Goal: Contribute content: Add original content to the website for others to see

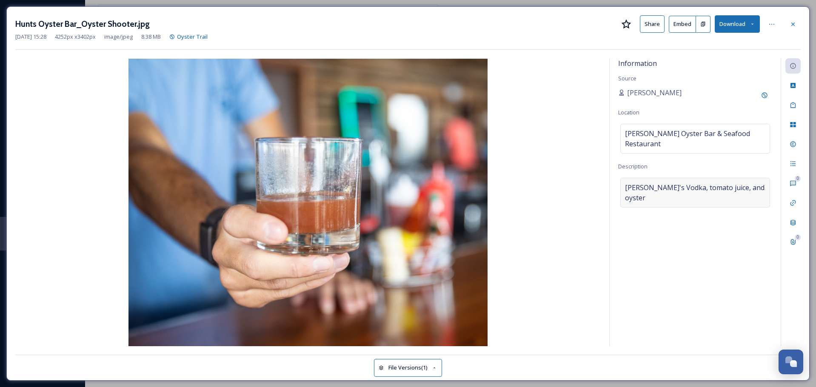
click at [750, 180] on div "[PERSON_NAME]'s Vodka, tomato juice, and oyster" at bounding box center [695, 193] width 150 height 30
click at [743, 178] on textarea "[PERSON_NAME]'s Vodka, tomato juice, and oyster" at bounding box center [695, 213] width 154 height 71
drag, startPoint x: 623, startPoint y: 179, endPoint x: 721, endPoint y: 172, distance: 98.1
click at [625, 179] on textarea "[PERSON_NAME]'s Vodka, tomato juice, and oyster" at bounding box center [695, 213] width 154 height 71
type textarea "Oyster Shooter availbTito's Vodka, tomato juice, and oyster"
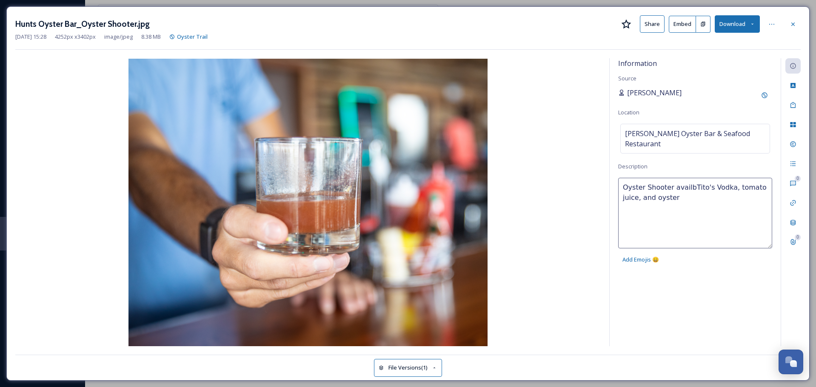
click at [631, 94] on span "[PERSON_NAME]" at bounding box center [654, 93] width 54 height 10
click at [641, 93] on span "[PERSON_NAME]" at bounding box center [654, 93] width 54 height 10
click at [774, 25] on icon at bounding box center [772, 24] width 7 height 7
click at [647, 95] on div "[PERSON_NAME]" at bounding box center [695, 95] width 154 height 15
click at [764, 94] on icon at bounding box center [764, 95] width 7 height 7
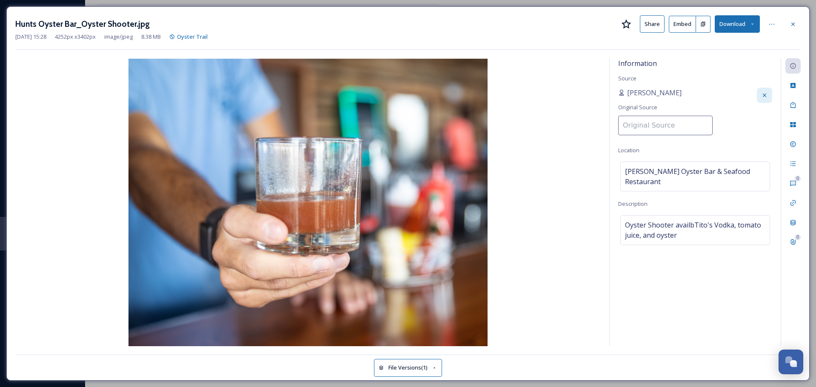
click at [669, 122] on input at bounding box center [665, 126] width 94 height 20
click at [644, 124] on input at bounding box center [665, 126] width 94 height 20
type input "Destination [GEOGRAPHIC_DATA]"
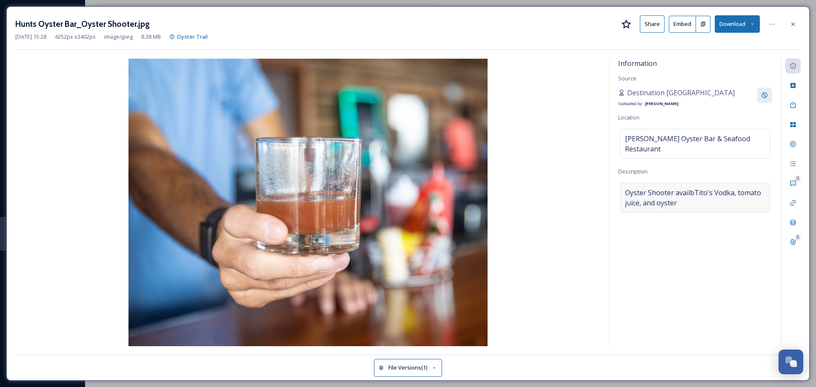
click at [730, 188] on span "Oyster Shooter availbTito's Vodka, tomato juice, and oyster" at bounding box center [695, 198] width 140 height 20
drag, startPoint x: 679, startPoint y: 204, endPoint x: 586, endPoint y: 166, distance: 100.0
click at [586, 166] on div "Information Source Destination [GEOGRAPHIC_DATA] Uploaded by: [PERSON_NAME] Loc…" at bounding box center [408, 202] width 786 height 288
paste textarea "A coastal twist on a classic, this Oyster Shooter combines a freshly shucked Gu…"
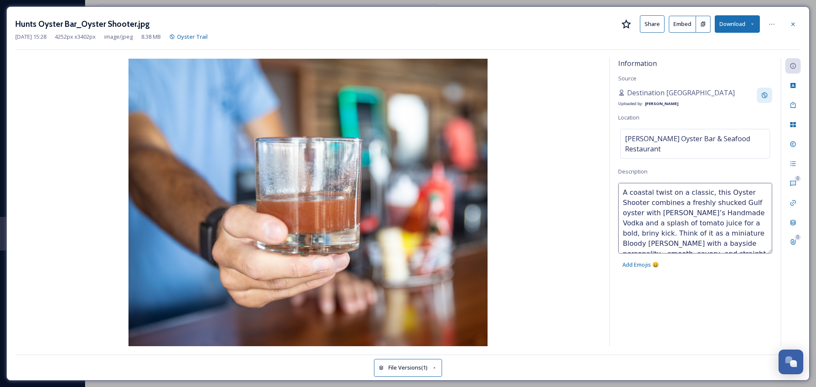
click at [624, 184] on textarea "A coastal twist on a classic, this Oyster Shooter combines a freshly shucked Gu…" at bounding box center [695, 218] width 154 height 71
type textarea "Oyster Shooter from [PERSON_NAME] Oyster Bar & Seafood Restaurant in [GEOGRAPHI…"
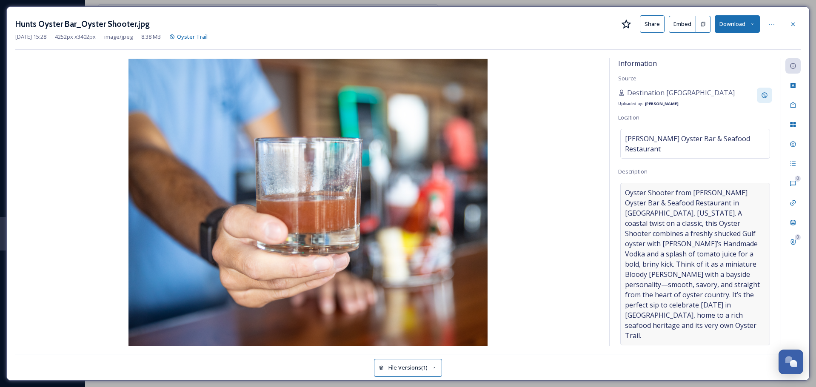
click at [745, 295] on div "Information Source Destination [GEOGRAPHIC_DATA] Uploaded by: [PERSON_NAME] Loc…" at bounding box center [695, 202] width 171 height 288
click at [774, 24] on icon at bounding box center [771, 24] width 5 height 1
click at [723, 36] on div "Rename File" at bounding box center [730, 42] width 101 height 17
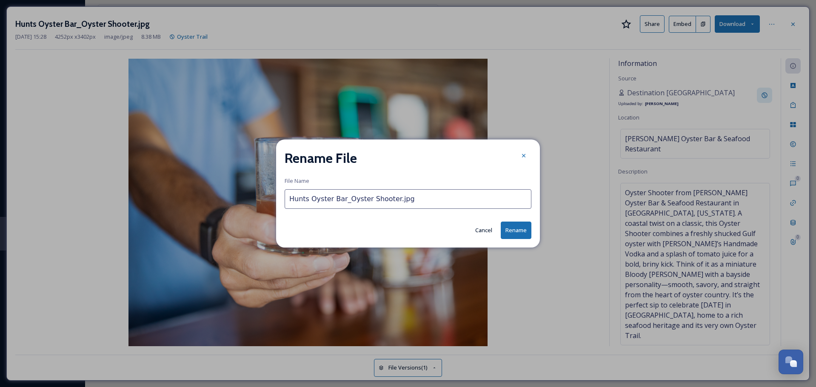
click at [353, 203] on input "Hunts Oyster Bar_Oyster Shooter.jpg" at bounding box center [408, 199] width 247 height 20
click at [388, 198] on input "Hunts Oyster Bar_Oyster Shooter.jpg" at bounding box center [408, 199] width 247 height 20
type input "Oyster Shooter_Hunt's Oyster Bar_Panama City [US_STATE][GEOGRAPHIC_DATA]jpg"
click at [517, 228] on button "Rename" at bounding box center [516, 230] width 31 height 17
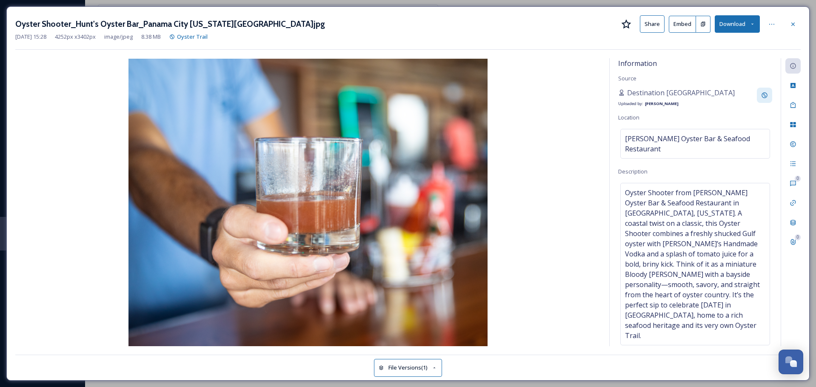
click at [652, 21] on button "Share" at bounding box center [652, 23] width 25 height 17
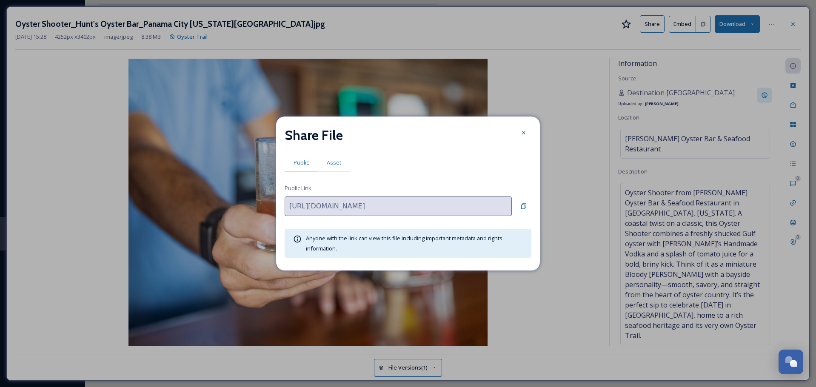
click at [333, 161] on span "Asset" at bounding box center [334, 163] width 14 height 8
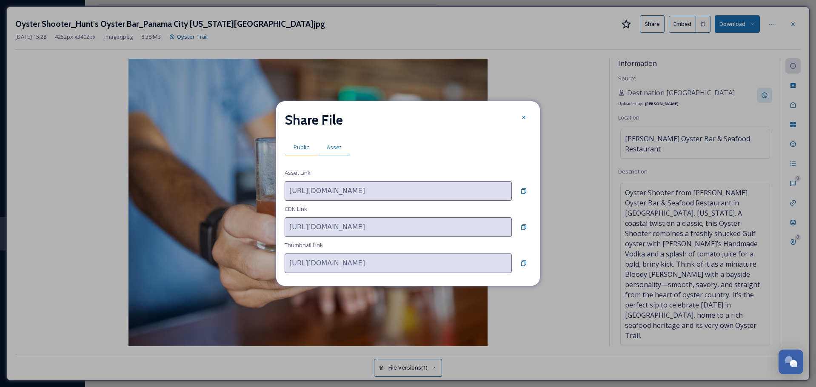
click at [301, 149] on span "Public" at bounding box center [301, 147] width 15 height 8
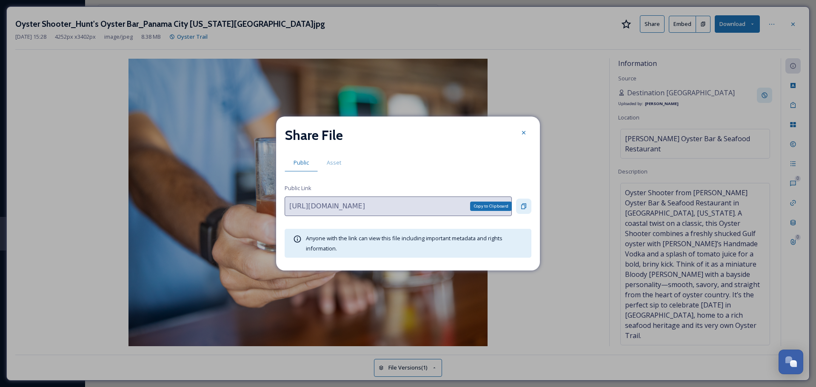
click at [527, 205] on icon at bounding box center [523, 206] width 7 height 7
click at [525, 132] on icon at bounding box center [523, 132] width 7 height 7
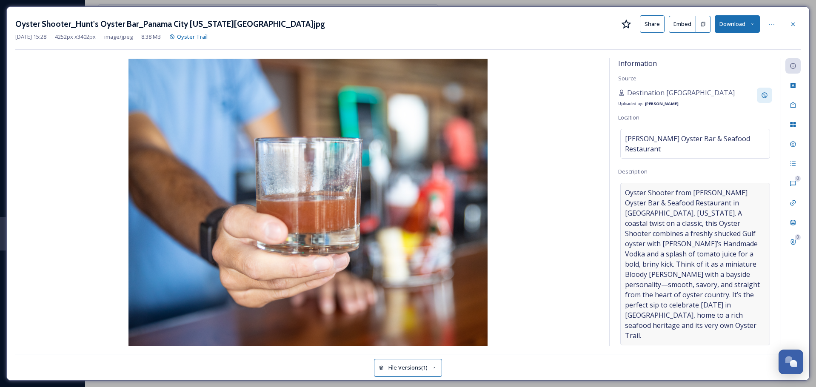
click at [693, 197] on span "Oyster Shooter from [PERSON_NAME] Oyster Bar & Seafood Restaurant in [GEOGRAPHI…" at bounding box center [695, 264] width 140 height 153
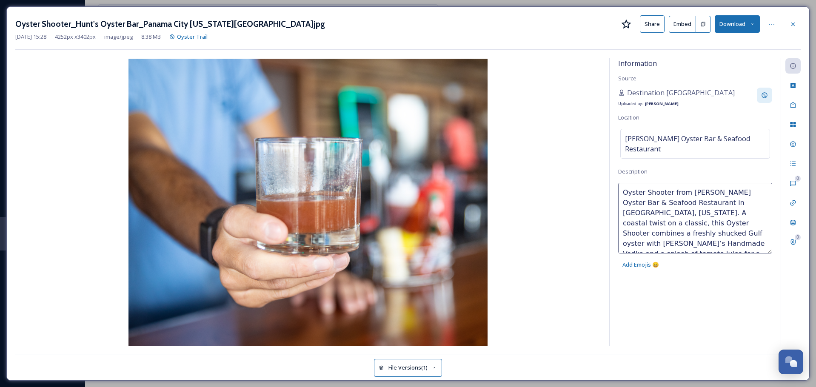
click at [622, 183] on textarea "Oyster Shooter from [PERSON_NAME] Oyster Bar & Seafood Restaurant in [GEOGRAPHI…" at bounding box center [695, 218] width 154 height 71
click at [623, 193] on textarea "Dish: Oyster Shooter from [PERSON_NAME] Oyster Bar & Seafood Restaurant in [GEO…" at bounding box center [695, 218] width 154 height 71
click at [704, 183] on textarea "Dish: Oyster Shooter from [PERSON_NAME] Oyster Bar & Seafood Restaurant in [GEO…" at bounding box center [695, 218] width 154 height 71
click at [730, 204] on textarea "Dish: Oyster Shooter Restaurant: [PERSON_NAME] Oyster Bar & Seafood Restaurant …" at bounding box center [695, 218] width 154 height 71
click at [743, 205] on textarea "Dish: Oyster Shooter Restaurant: [PERSON_NAME] Oyster Bar & Seafood Restaurant …" at bounding box center [695, 218] width 154 height 71
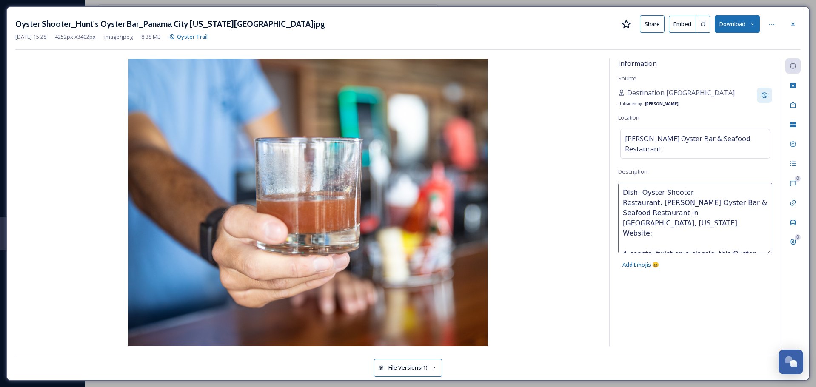
paste textarea "[URL][DOMAIN_NAME]"
drag, startPoint x: 737, startPoint y: 201, endPoint x: 657, endPoint y: 205, distance: 79.2
click at [657, 205] on textarea "Dish: Oyster Shooter Restaurant: [PERSON_NAME] Oyster Bar & Seafood Restaurant …" at bounding box center [695, 218] width 154 height 71
paste textarea "[STREET_ADDRESS][PERSON_NAME] [GEOGRAPHIC_DATA]"
type textarea "Dish: Oyster Shooter Restaurant: [PERSON_NAME] Oyster Bar & Seafood Restaurant …"
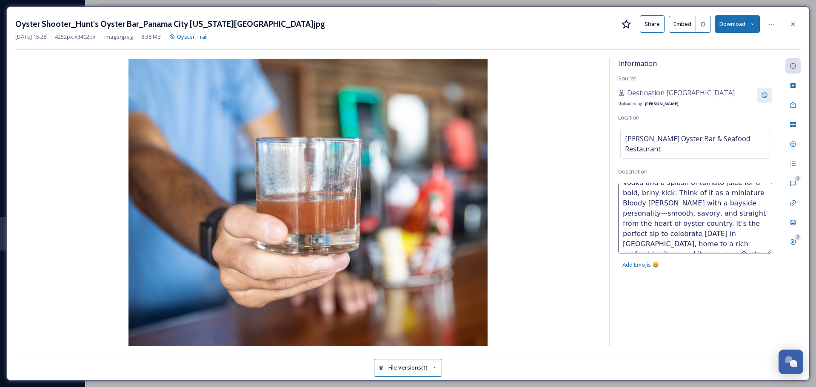
scroll to position [112, 0]
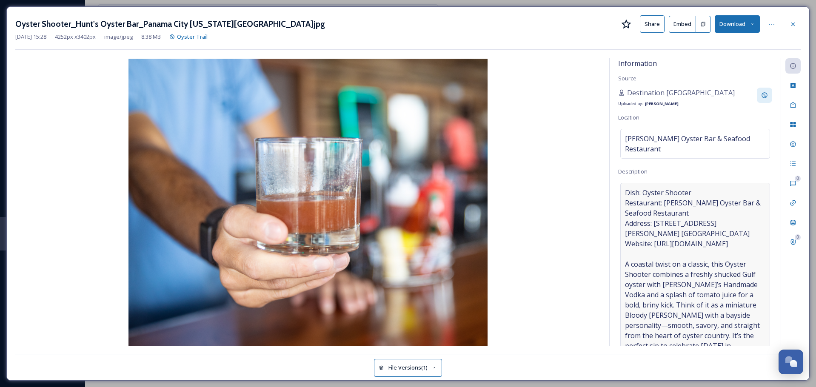
click at [729, 328] on div "Information Source Destination [GEOGRAPHIC_DATA] Uploaded by: [PERSON_NAME] Loc…" at bounding box center [695, 202] width 171 height 288
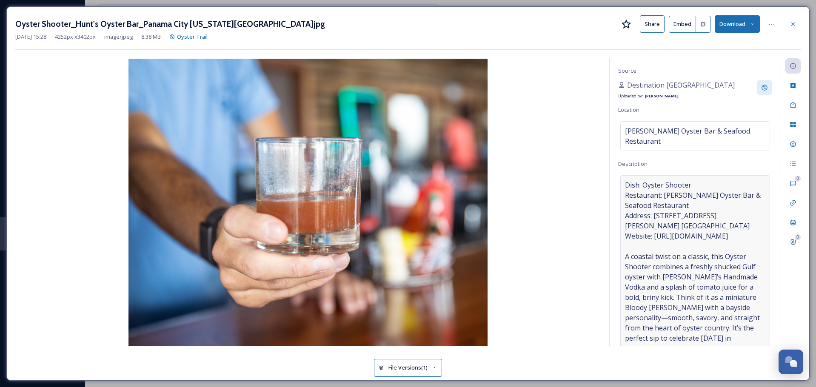
scroll to position [21, 0]
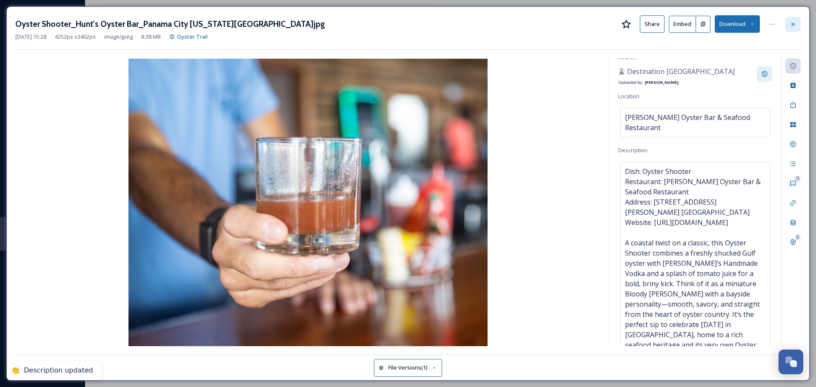
click at [791, 23] on icon at bounding box center [793, 24] width 7 height 7
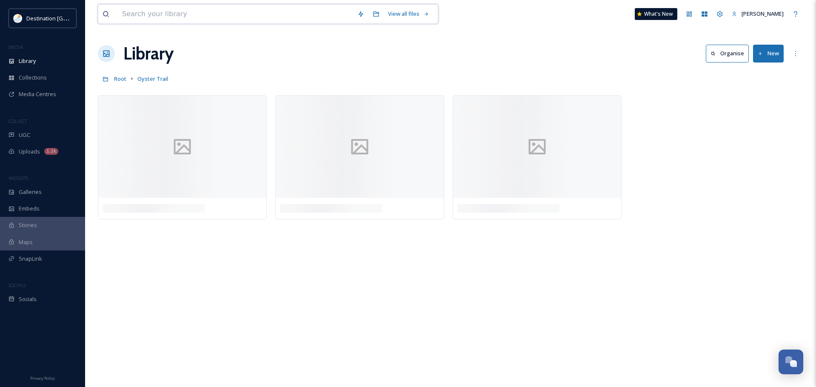
click at [154, 20] on input at bounding box center [235, 14] width 235 height 19
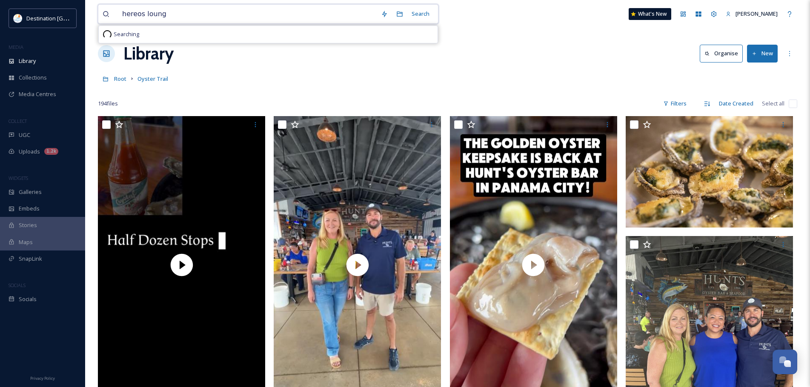
type input "hereos lounge"
click at [412, 14] on div "Search Press Enter to search" at bounding box center [415, 14] width 36 height 17
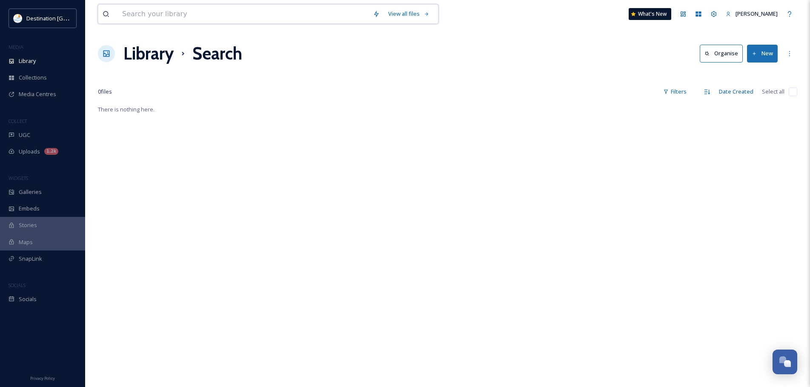
click at [139, 17] on input at bounding box center [243, 14] width 251 height 19
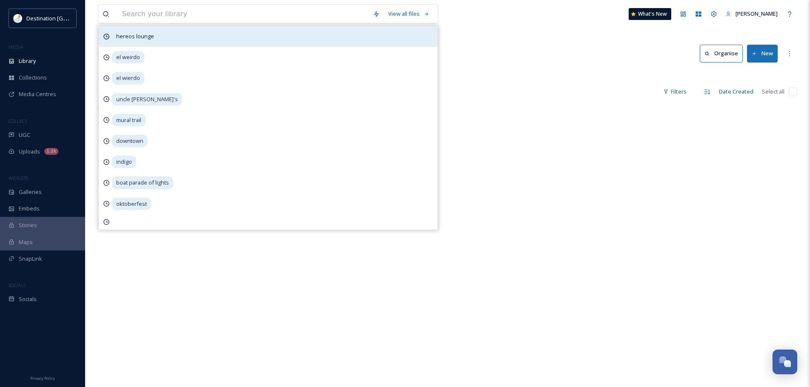
click at [135, 36] on span "hereos lounge" at bounding box center [135, 36] width 46 height 12
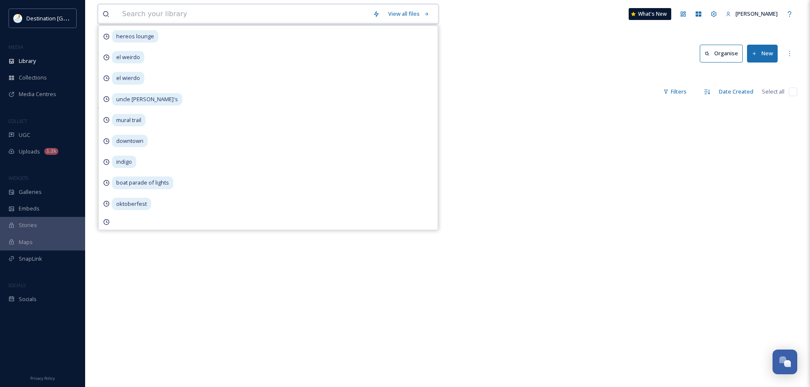
click at [133, 18] on input at bounding box center [243, 14] width 251 height 19
type input "heroes lounge"
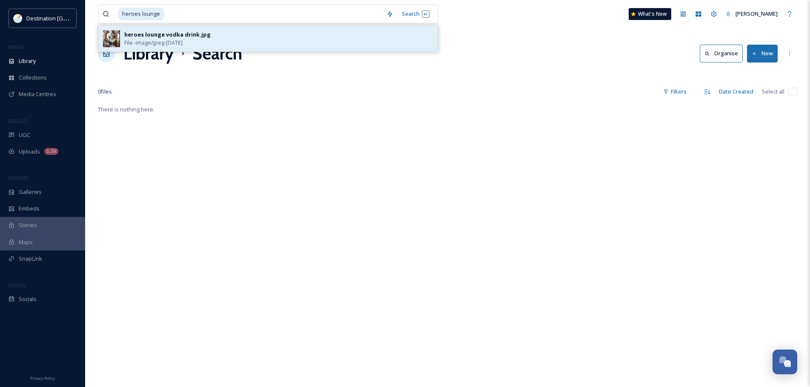
click at [146, 40] on span "File - image/jpeg - [DATE]" at bounding box center [153, 43] width 58 height 8
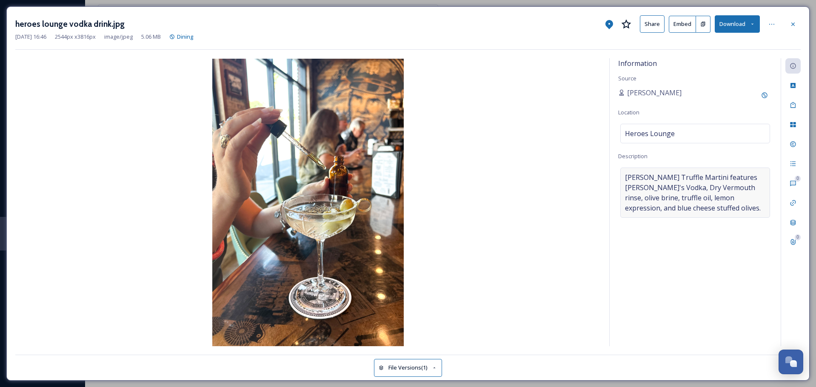
click at [677, 191] on span "[PERSON_NAME] Truffle Martini features [PERSON_NAME]'s Vodka, Dry Vermouth rins…" at bounding box center [695, 192] width 140 height 41
drag, startPoint x: 713, startPoint y: 207, endPoint x: 580, endPoint y: 153, distance: 143.5
click at [580, 153] on div "Information Source [PERSON_NAME] Location Heroes Lounge Description [PERSON_NAM…" at bounding box center [408, 202] width 786 height 288
drag, startPoint x: 647, startPoint y: 191, endPoint x: 627, endPoint y: 178, distance: 23.9
click at [647, 191] on textarea "[PERSON_NAME] Truffle Martini features [PERSON_NAME]'s Vodka, Dry Vermouth rins…" at bounding box center [695, 203] width 154 height 71
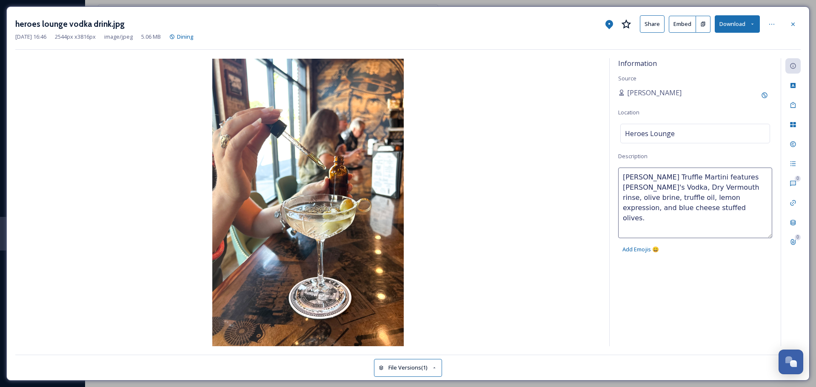
click at [623, 175] on textarea "[PERSON_NAME] Truffle Martini features [PERSON_NAME]'s Vodka, Dry Vermouth rins…" at bounding box center [695, 203] width 154 height 71
click at [709, 177] on textarea "Dish: [PERSON_NAME] Truffle Martini features [PERSON_NAME]'s Vodka, Dry Vermout…" at bounding box center [695, 203] width 154 height 71
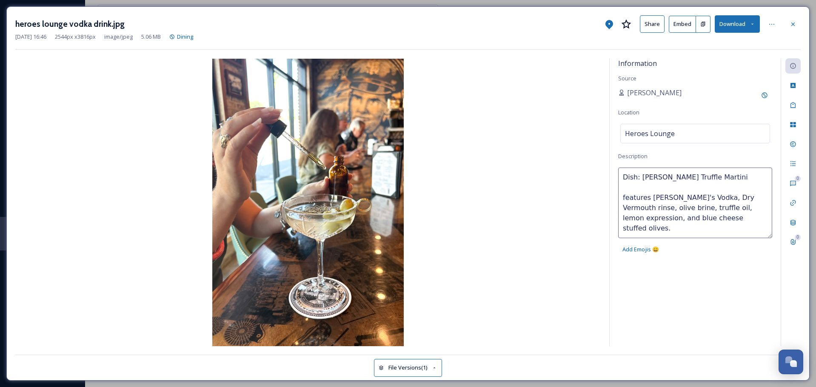
click at [633, 186] on textarea "Dish: [PERSON_NAME] Truffle Martini features [PERSON_NAME]'s Vodka, Dry Vermout…" at bounding box center [695, 203] width 154 height 71
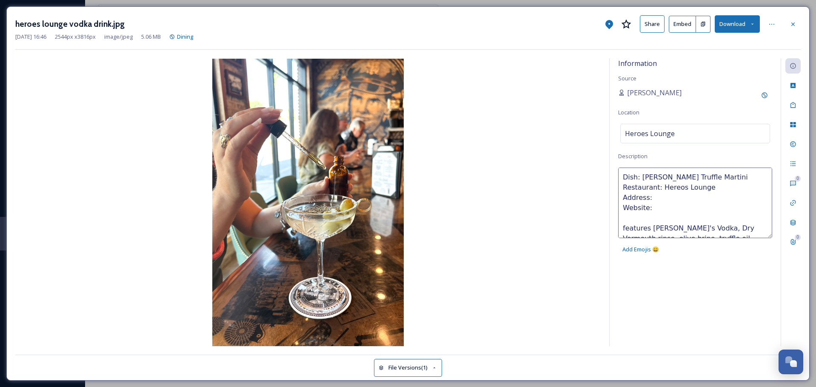
paste textarea "[URL][DOMAIN_NAME]"
click at [659, 200] on textarea "Dish: [PERSON_NAME] Truffle Martini Restaurant: Hereos Lounge Address: Website:…" at bounding box center [695, 203] width 154 height 71
paste textarea "[STREET_ADDRESS]"
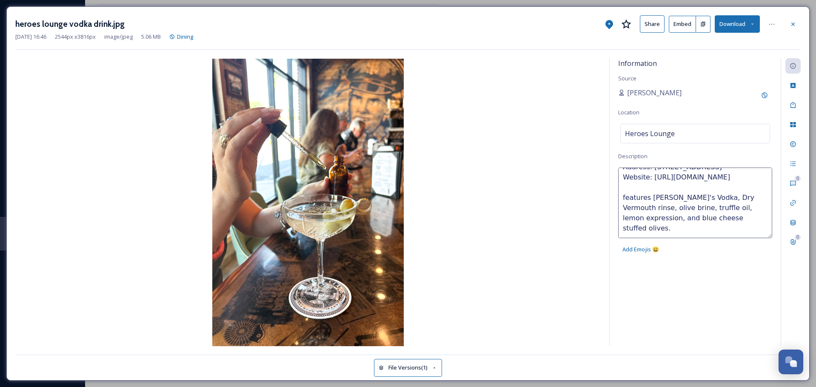
drag, startPoint x: 718, startPoint y: 230, endPoint x: 619, endPoint y: 204, distance: 102.2
click at [620, 205] on textarea "Dish: [PERSON_NAME] Truffle Martini Restaurant: Hereos Lounge Address: [STREET_…" at bounding box center [695, 203] width 154 height 71
paste textarea "An elevated take on the classic martini, this cocktail blends [PERSON_NAME]’s H…"
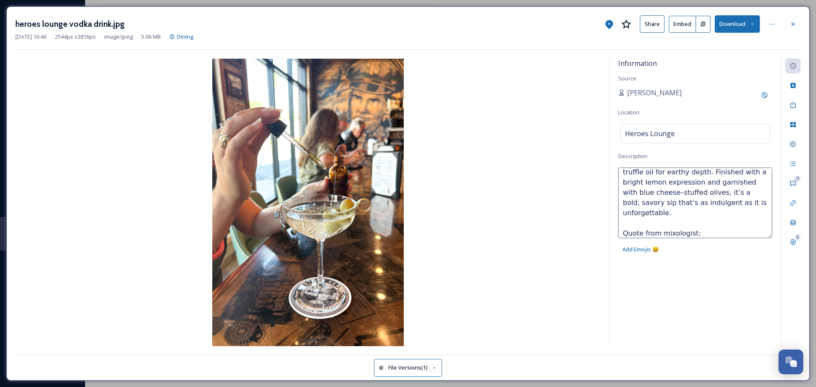
paste textarea "“It’s wet and dirty with a drop of truffle oil on top and blue cheese–stuffed o…"
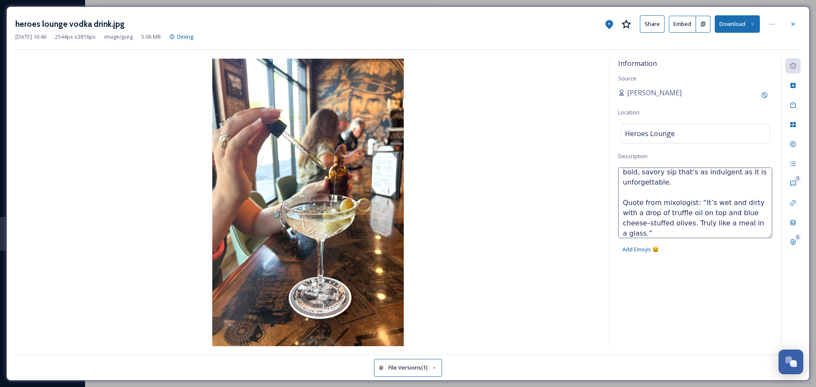
click at [691, 202] on textarea "Dish: [PERSON_NAME] Truffle Martini Restaurant: Hereos Lounge Address: [STREET_…" at bounding box center [695, 203] width 154 height 71
click at [693, 202] on textarea "Dish: [PERSON_NAME] Truffle Martini Restaurant: Hereos Lounge Address: [STREET_…" at bounding box center [695, 203] width 154 height 71
type textarea "Dish: [PERSON_NAME] Truffle Martini Restaurant: Hereos Lounge Address: [STREET_…"
click at [740, 329] on div "Information Source [PERSON_NAME] Location Heroes Lounge Description Dish: [PERS…" at bounding box center [695, 202] width 171 height 288
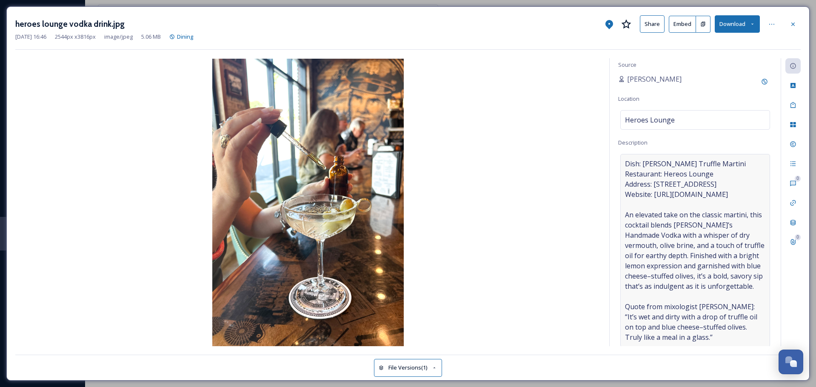
scroll to position [0, 0]
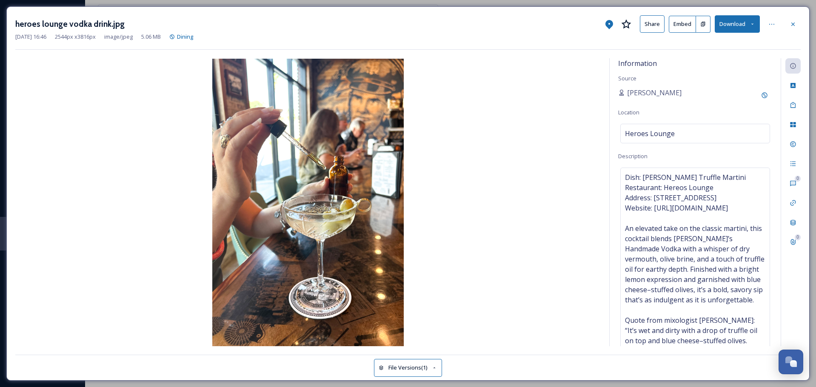
click at [651, 24] on button "Share" at bounding box center [652, 23] width 25 height 17
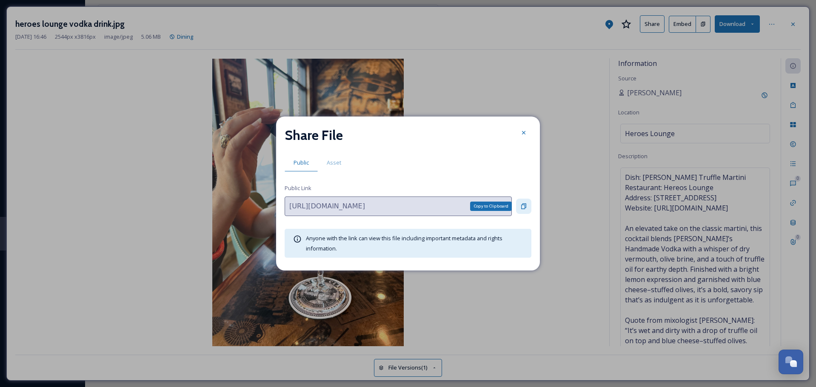
click at [520, 206] on icon at bounding box center [523, 206] width 7 height 7
click at [524, 138] on div at bounding box center [523, 132] width 15 height 15
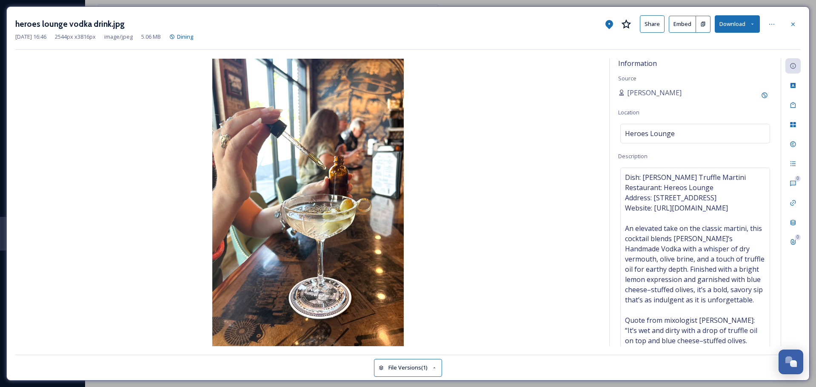
click at [79, 20] on h3 "heroes lounge vodka drink.jpg" at bounding box center [69, 24] width 109 height 12
click at [774, 25] on icon at bounding box center [772, 24] width 7 height 7
click at [705, 43] on span "Rename File" at bounding box center [699, 43] width 31 height 8
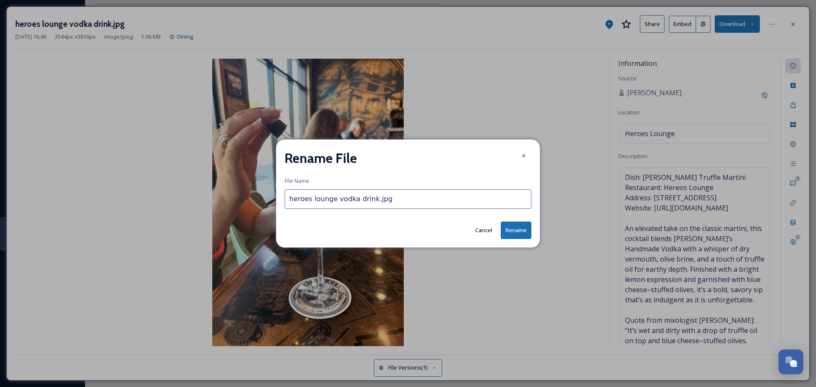
click at [344, 195] on input "heroes lounge vodka drink.jpg" at bounding box center [408, 199] width 247 height 20
click at [290, 198] on input "heroes lounge vodka drink.jpg" at bounding box center [408, 199] width 247 height 20
click at [384, 199] on input "[PERSON_NAME] Truffle Martini_Heroes lounge vodka drink.jpg" at bounding box center [408, 199] width 247 height 20
click at [410, 201] on input "[PERSON_NAME] Truffle Martini_Heroes Lounge vodka drink.jpg" at bounding box center [408, 199] width 247 height 20
drag, startPoint x: 442, startPoint y: 199, endPoint x: 408, endPoint y: 201, distance: 34.6
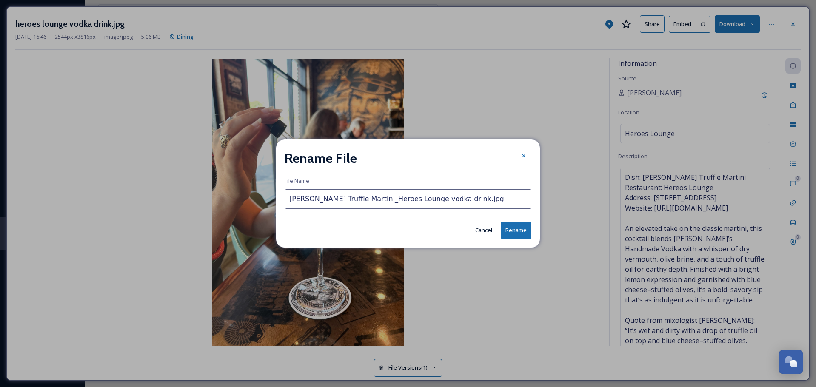
click at [408, 201] on input "[PERSON_NAME] Truffle Martini_Heroes Lounge vodka drink.jpg" at bounding box center [408, 199] width 247 height 20
type input "[PERSON_NAME] Truffle Martini_Heroes Lounge_Panama City [US_STATE][GEOGRAPHIC_D…"
click at [514, 227] on button "Rename" at bounding box center [516, 230] width 31 height 17
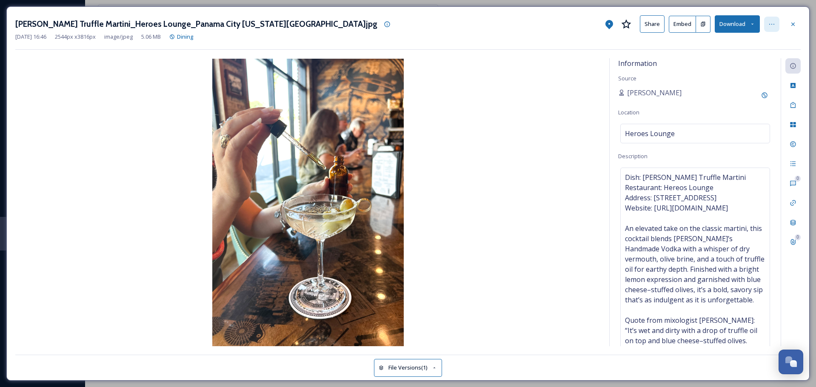
click at [772, 29] on div at bounding box center [771, 24] width 15 height 15
click at [794, 85] on icon at bounding box center [793, 85] width 7 height 7
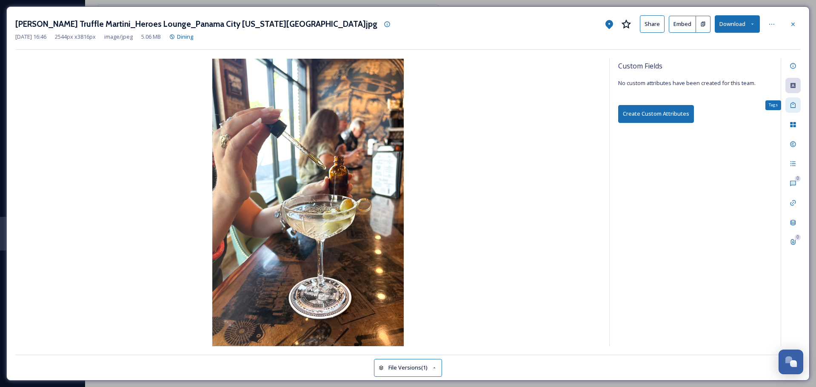
click at [794, 104] on icon at bounding box center [793, 105] width 7 height 7
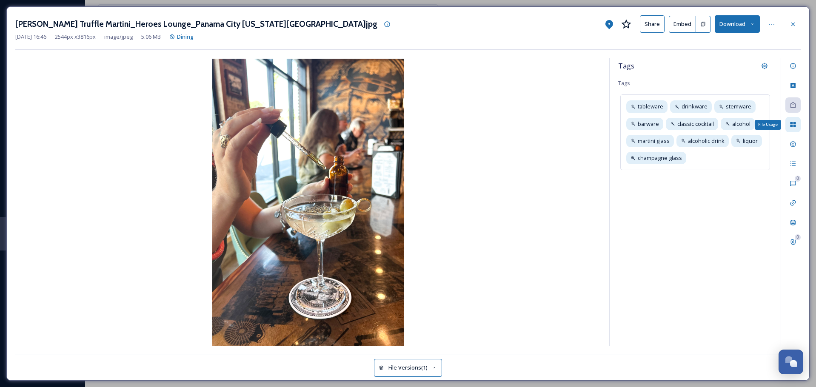
click at [792, 124] on icon at bounding box center [793, 124] width 6 height 5
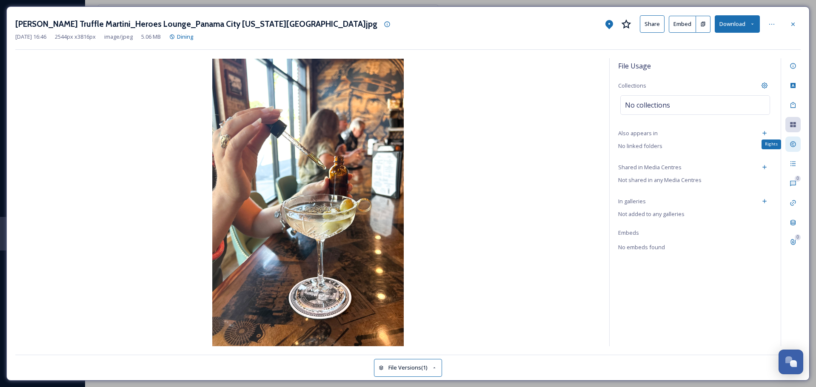
click at [788, 139] on div "Rights" at bounding box center [793, 144] width 15 height 15
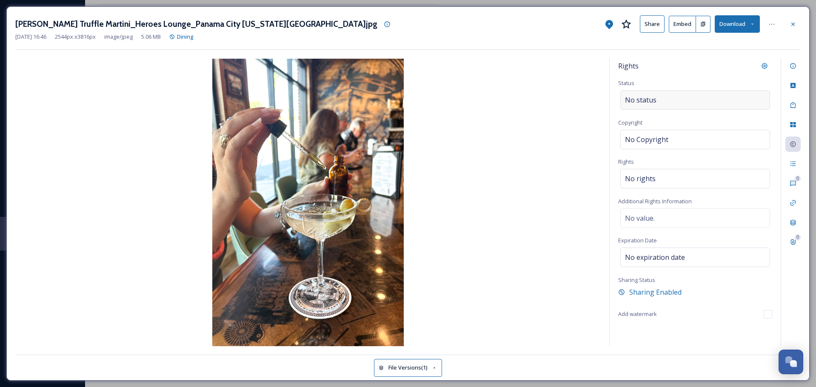
click at [669, 101] on div "No status" at bounding box center [695, 100] width 150 height 20
click at [669, 101] on input at bounding box center [668, 100] width 94 height 19
click at [697, 138] on div "No Copyright" at bounding box center [695, 140] width 150 height 20
click at [683, 172] on div "No rights" at bounding box center [695, 177] width 150 height 20
click at [686, 162] on div "Rights Status No status Copyright No Copyright Rights No rights Additional Righ…" at bounding box center [695, 202] width 171 height 288
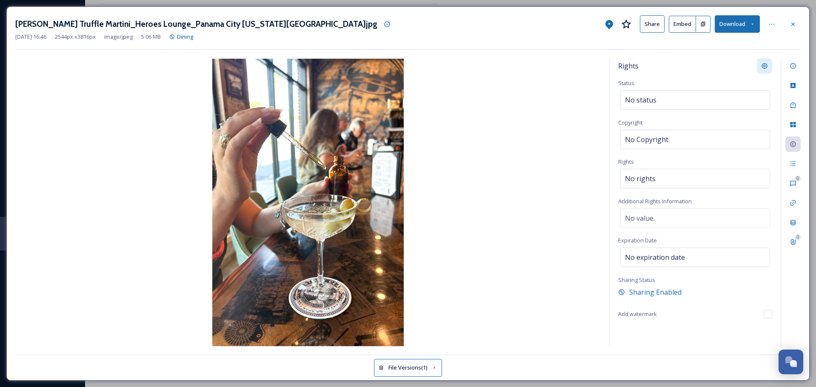
click at [763, 66] on icon at bounding box center [764, 66] width 7 height 7
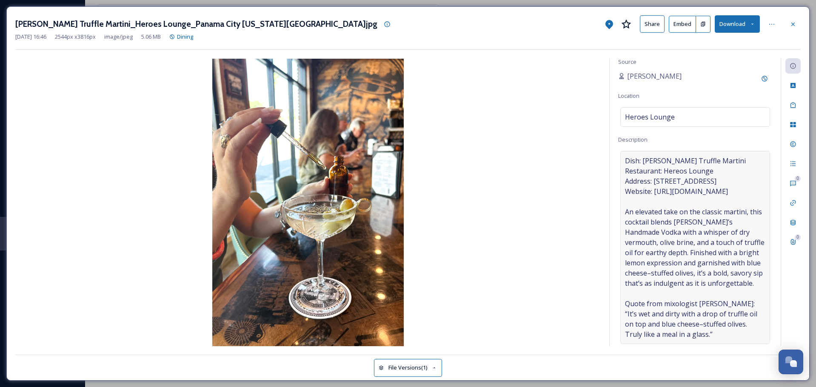
scroll to position [47, 0]
click at [673, 256] on span "Dish: [PERSON_NAME] Truffle Martini Restaurant: Hereos Lounge Address: [STREET_…" at bounding box center [695, 248] width 140 height 184
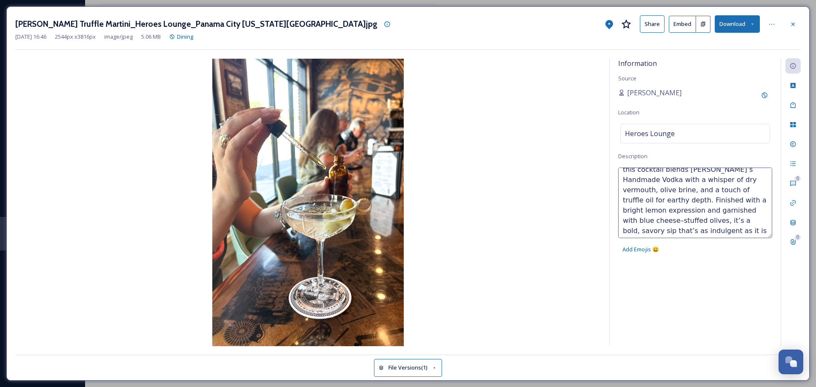
scroll to position [48, 0]
drag, startPoint x: 675, startPoint y: 183, endPoint x: 621, endPoint y: 193, distance: 55.0
click at [621, 193] on textarea "Dish: [PERSON_NAME] Truffle Martini Restaurant: Hereos Lounge Address: [STREET_…" at bounding box center [695, 203] width 154 height 71
paste textarea "ll of our signature cocktails are named after local historical heroes, and this…"
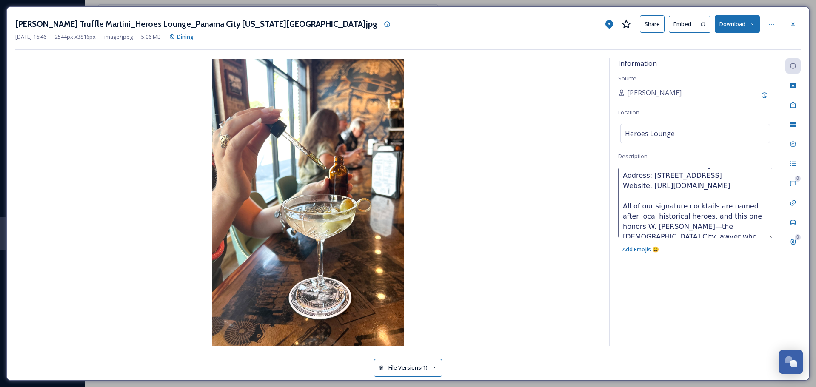
scroll to position [43, 0]
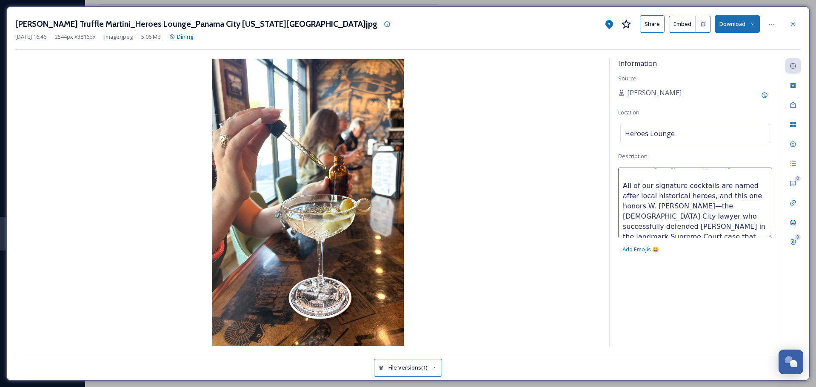
click at [708, 195] on textarea "Dish: [PERSON_NAME] Truffle Martini Restaurant: Hereos Lounge Address: [STREET_…" at bounding box center [695, 203] width 154 height 71
click at [651, 196] on textarea "Dish: [PERSON_NAME] Truffle Martini Restaurant: Hereos Lounge Address: [STREET_…" at bounding box center [695, 203] width 154 height 71
click at [709, 200] on textarea "Dish: [PERSON_NAME] Truffle Martini Restaurant: Hereos Lounge Address: [STREET_…" at bounding box center [695, 203] width 154 height 71
type textarea "Dish: [PERSON_NAME] Truffle Martini Restaurant: Hereos Lounge Address: [STREET_…"
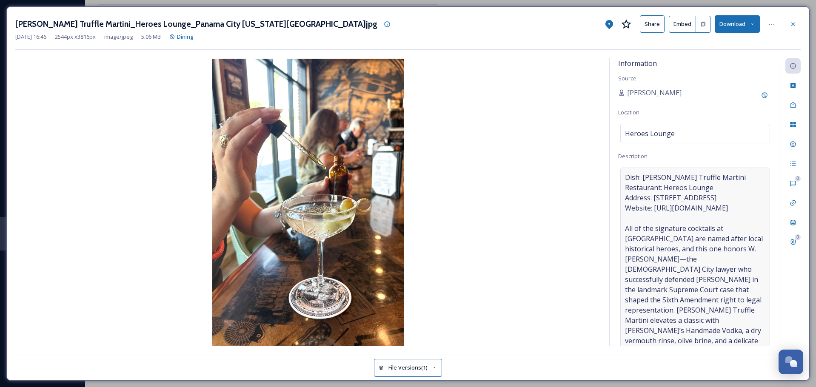
click at [731, 274] on div "Information Source [PERSON_NAME] Location Heroes Lounge Description Dish: [PERS…" at bounding box center [695, 202] width 171 height 288
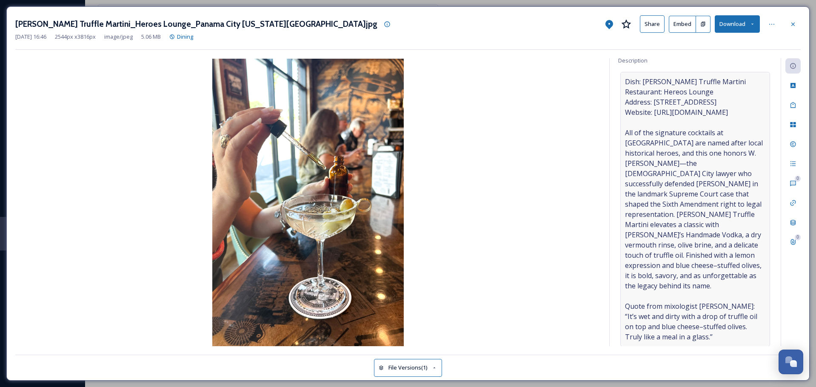
scroll to position [118, 0]
